Goal: Use online tool/utility: Utilize a website feature to perform a specific function

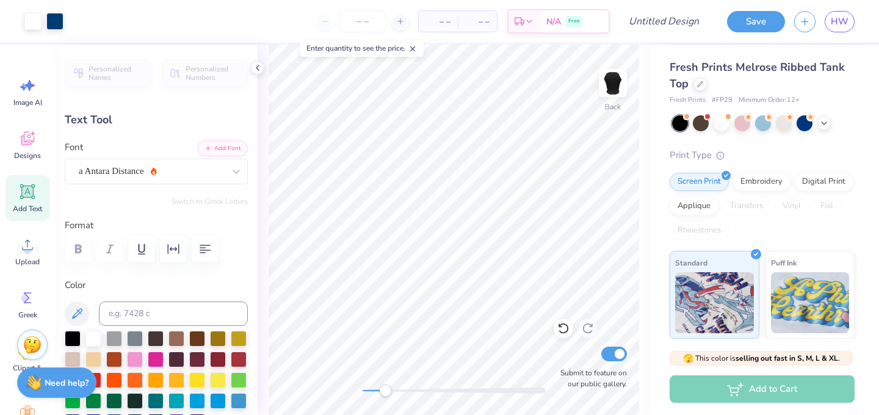
scroll to position [437, 0]
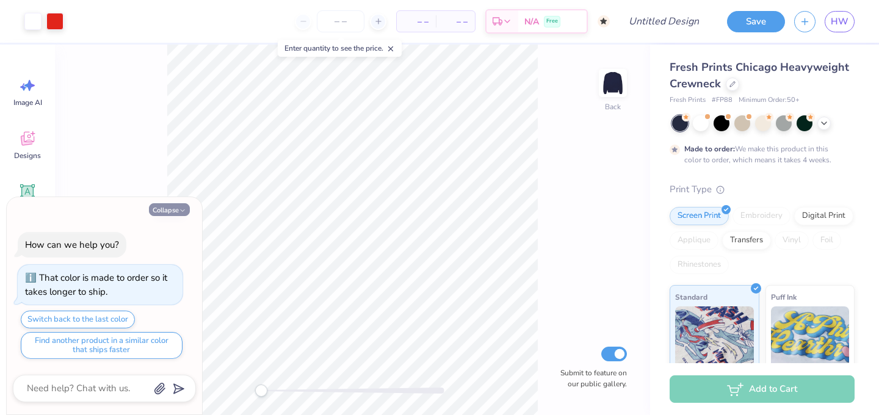
click at [177, 211] on button "Collapse" at bounding box center [169, 209] width 41 height 13
type textarea "x"
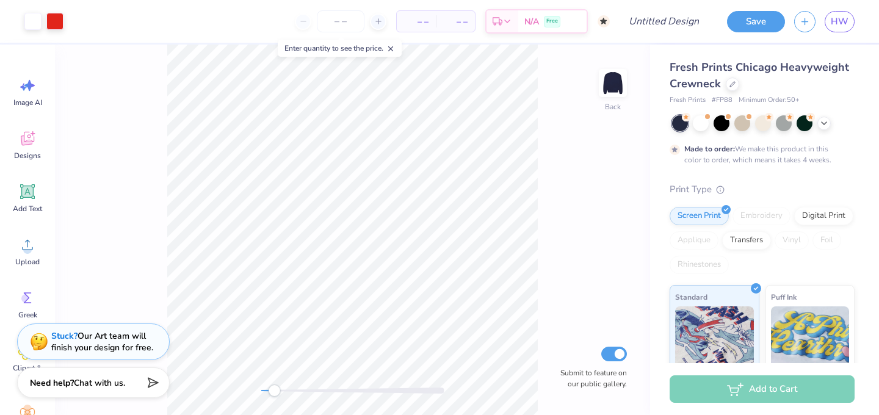
drag, startPoint x: 262, startPoint y: 387, endPoint x: 275, endPoint y: 391, distance: 12.6
click at [275, 391] on div "Accessibility label" at bounding box center [274, 390] width 12 height 12
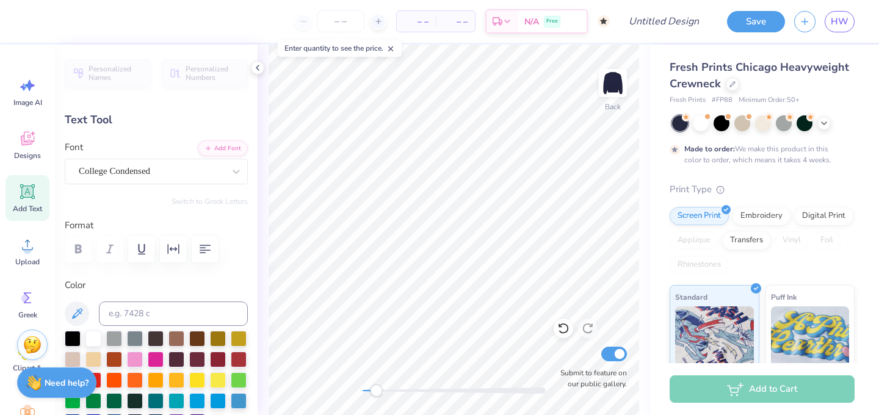
type textarea "PHI Sigma Rho"
type textarea "PI PHI"
type textarea "Phi Sigma Rho"
type input "0.0"
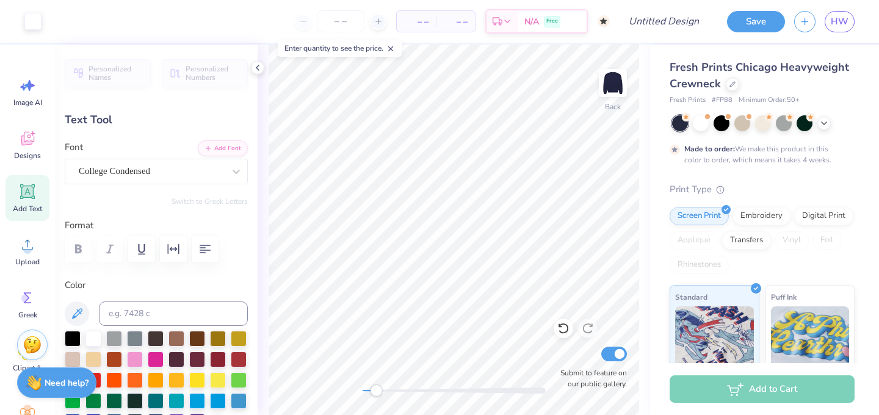
type input "6.22"
type input "11.35"
type input "0.0"
click at [562, 329] on icon at bounding box center [563, 328] width 12 height 12
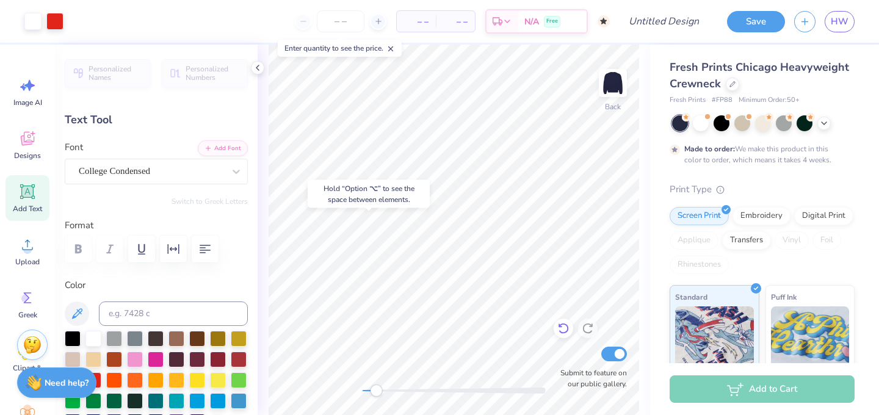
click at [562, 329] on icon at bounding box center [563, 328] width 12 height 12
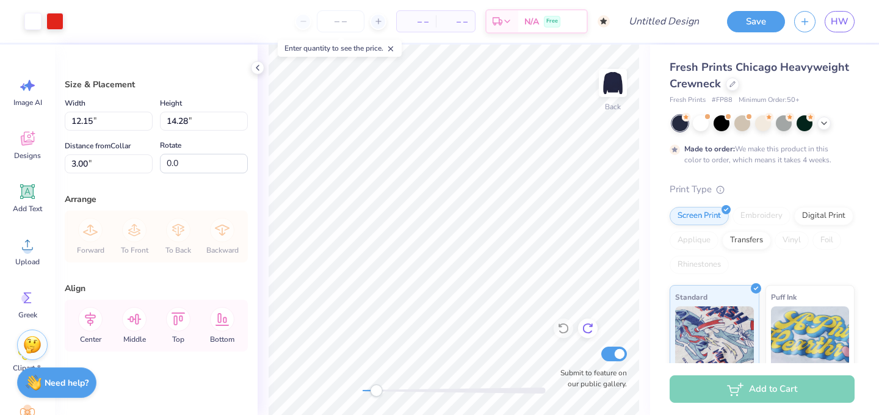
click at [589, 328] on icon at bounding box center [587, 328] width 12 height 12
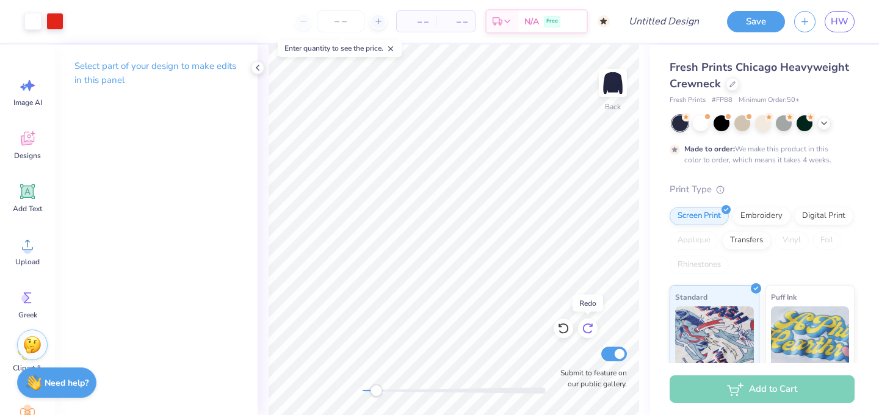
click at [589, 328] on icon at bounding box center [587, 328] width 12 height 12
click at [561, 331] on icon at bounding box center [563, 328] width 12 height 12
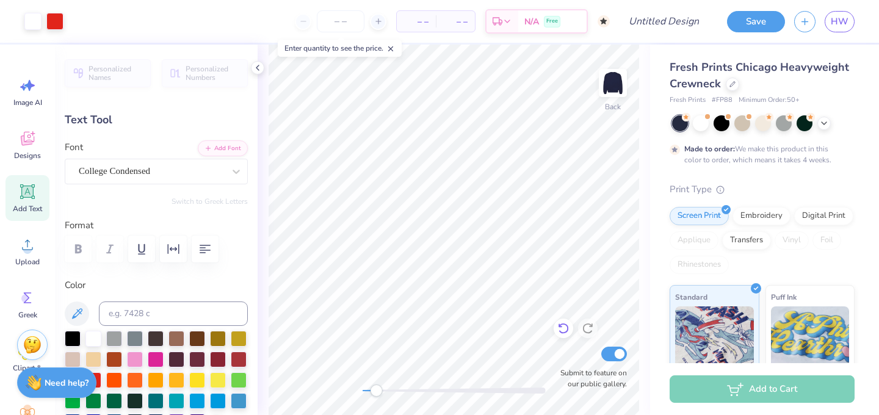
type input "0.0"
type input "6.47"
type input "11.22"
click at [90, 337] on div at bounding box center [93, 337] width 16 height 16
type input "0.0"
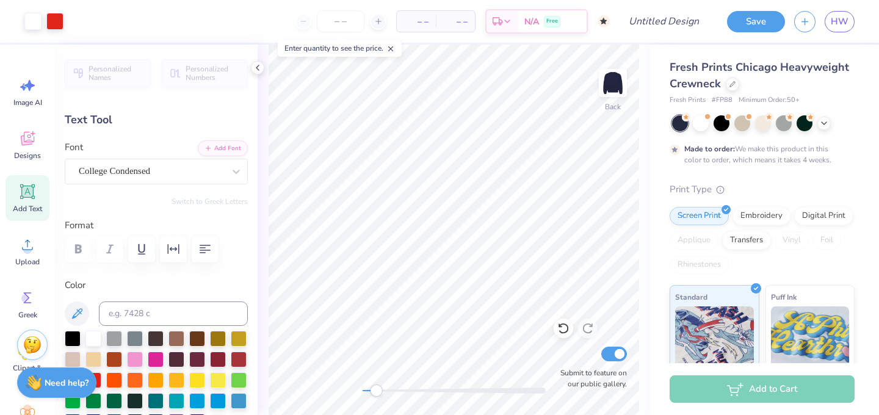
type input "3.04"
type input "0.70"
type input "3.82"
type textarea "p"
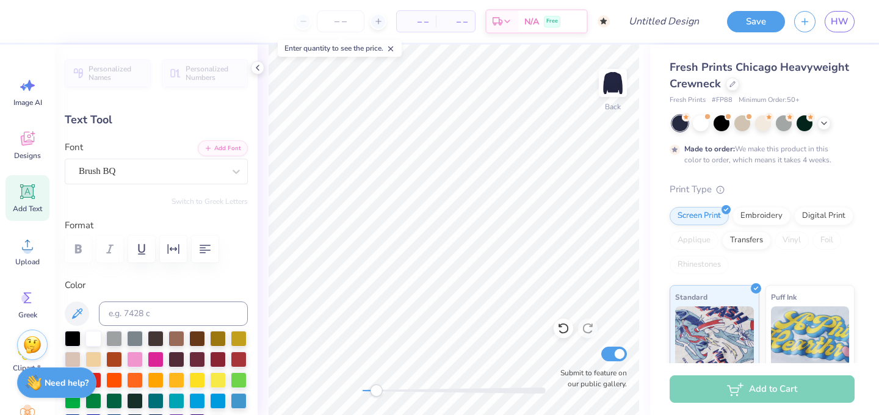
type textarea "phi sigma rho"
type input "1.41"
type input "1.05"
type input "4.38"
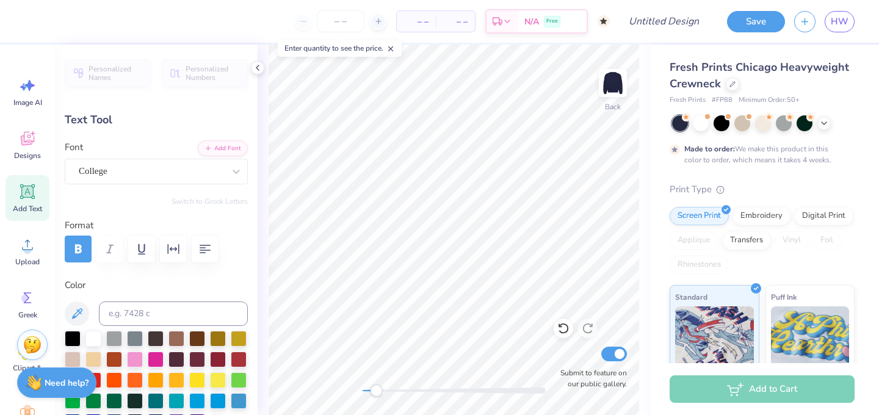
type textarea "84"
type input "1.30"
type input "3.00"
type textarea "19"
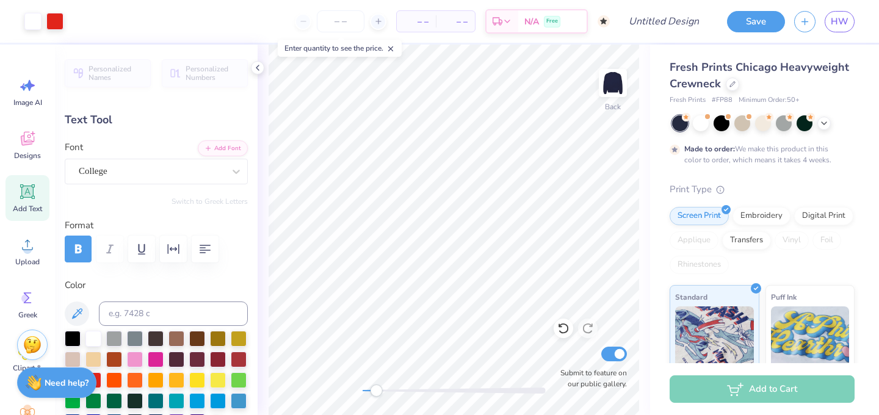
type input "11.14"
type input "2.58"
type input "5.69"
type textarea "["
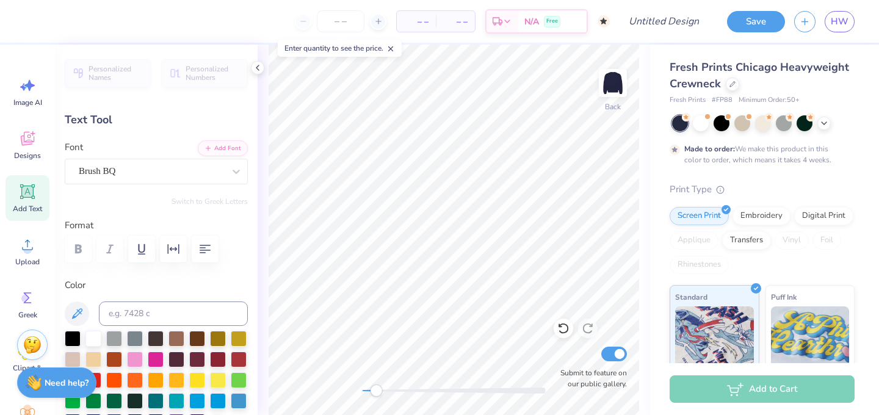
scroll to position [0, 0]
type textarea "o"
type textarea "phi sigma rho"
drag, startPoint x: 379, startPoint y: 393, endPoint x: 368, endPoint y: 392, distance: 11.1
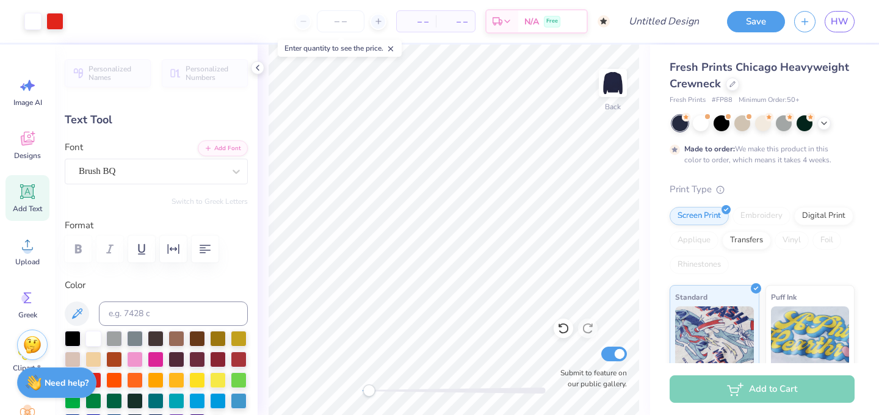
click at [369, 392] on div "Accessibility label" at bounding box center [368, 390] width 12 height 12
click at [370, 389] on div "Accessibility label" at bounding box center [370, 390] width 12 height 12
click at [351, 391] on div "Back Submit to feature on our public gallery." at bounding box center [453, 230] width 392 height 370
drag, startPoint x: 369, startPoint y: 391, endPoint x: 422, endPoint y: 391, distance: 53.1
click at [423, 391] on div "Back Submit to feature on our public gallery." at bounding box center [453, 230] width 392 height 370
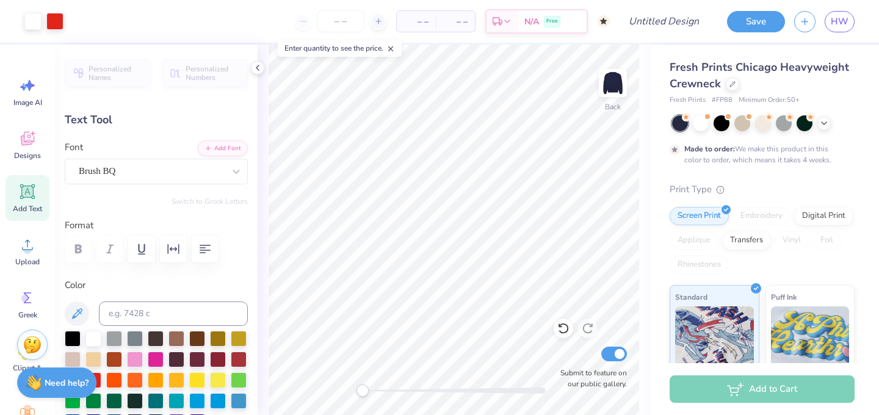
click at [342, 397] on div "Back Submit to feature on our public gallery." at bounding box center [453, 230] width 392 height 370
